Goal: Task Accomplishment & Management: Manage account settings

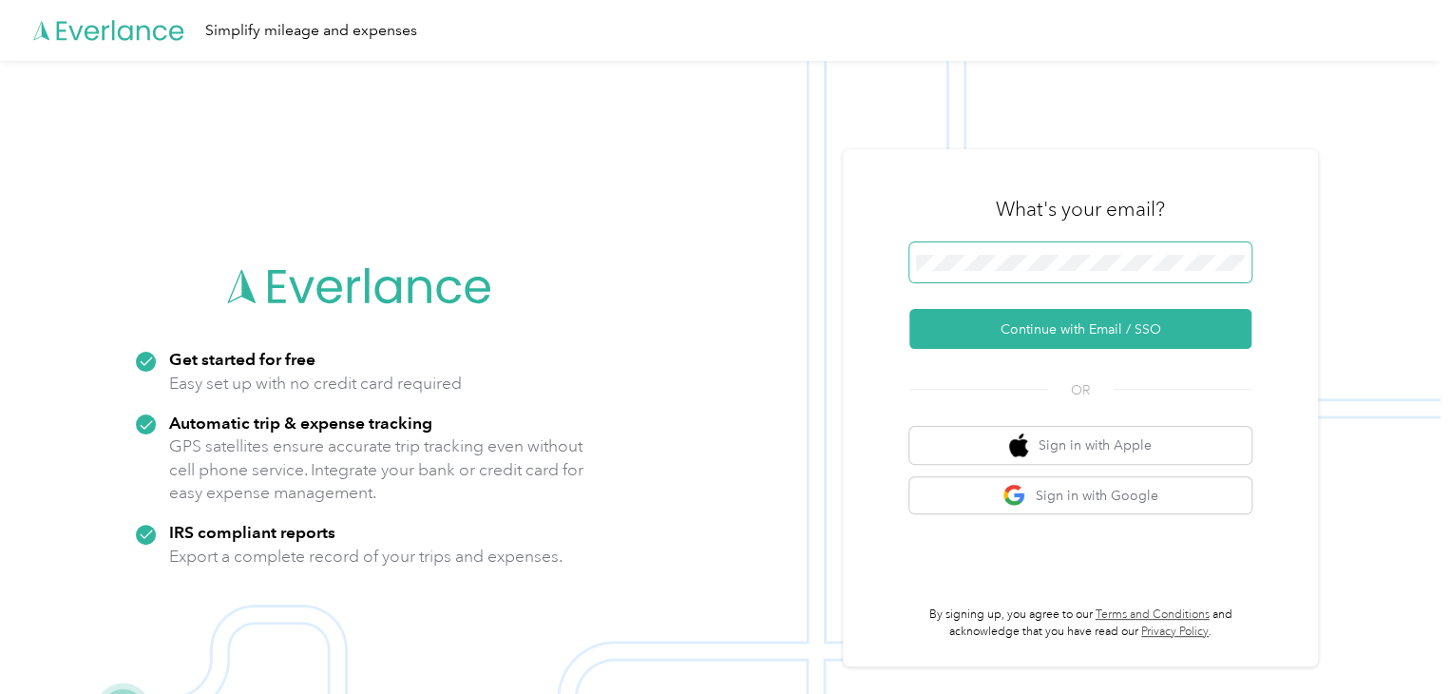
click at [1003, 253] on span at bounding box center [1080, 262] width 342 height 40
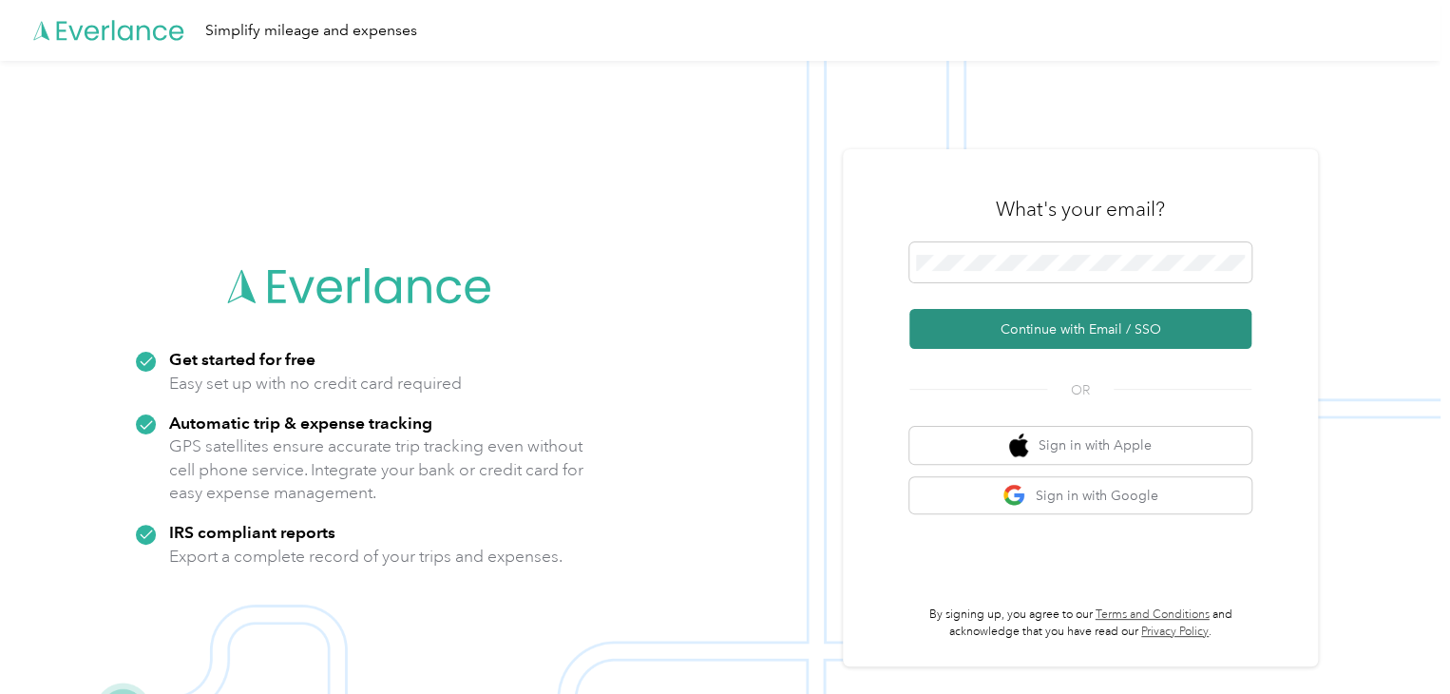
click at [1054, 325] on button "Continue with Email / SSO" at bounding box center [1080, 329] width 342 height 40
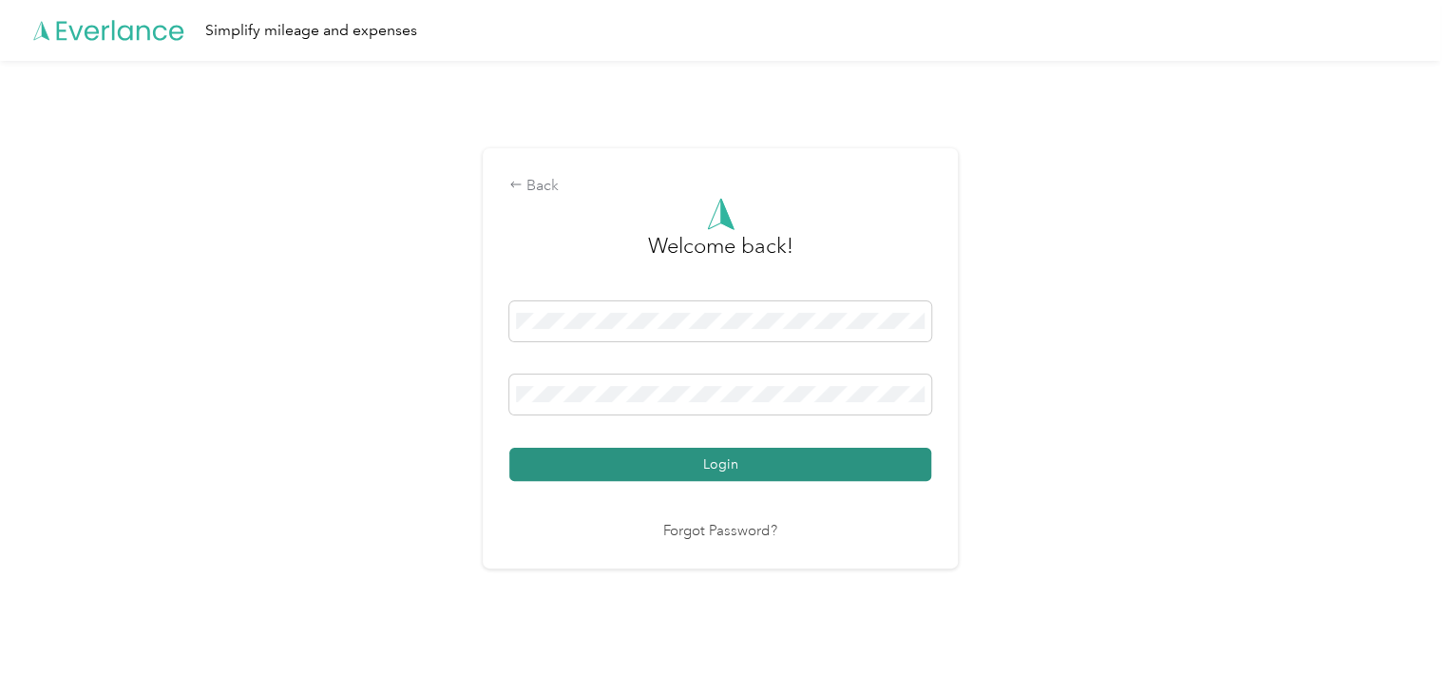
click at [723, 457] on button "Login" at bounding box center [720, 464] width 422 height 33
